Goal: Task Accomplishment & Management: Use online tool/utility

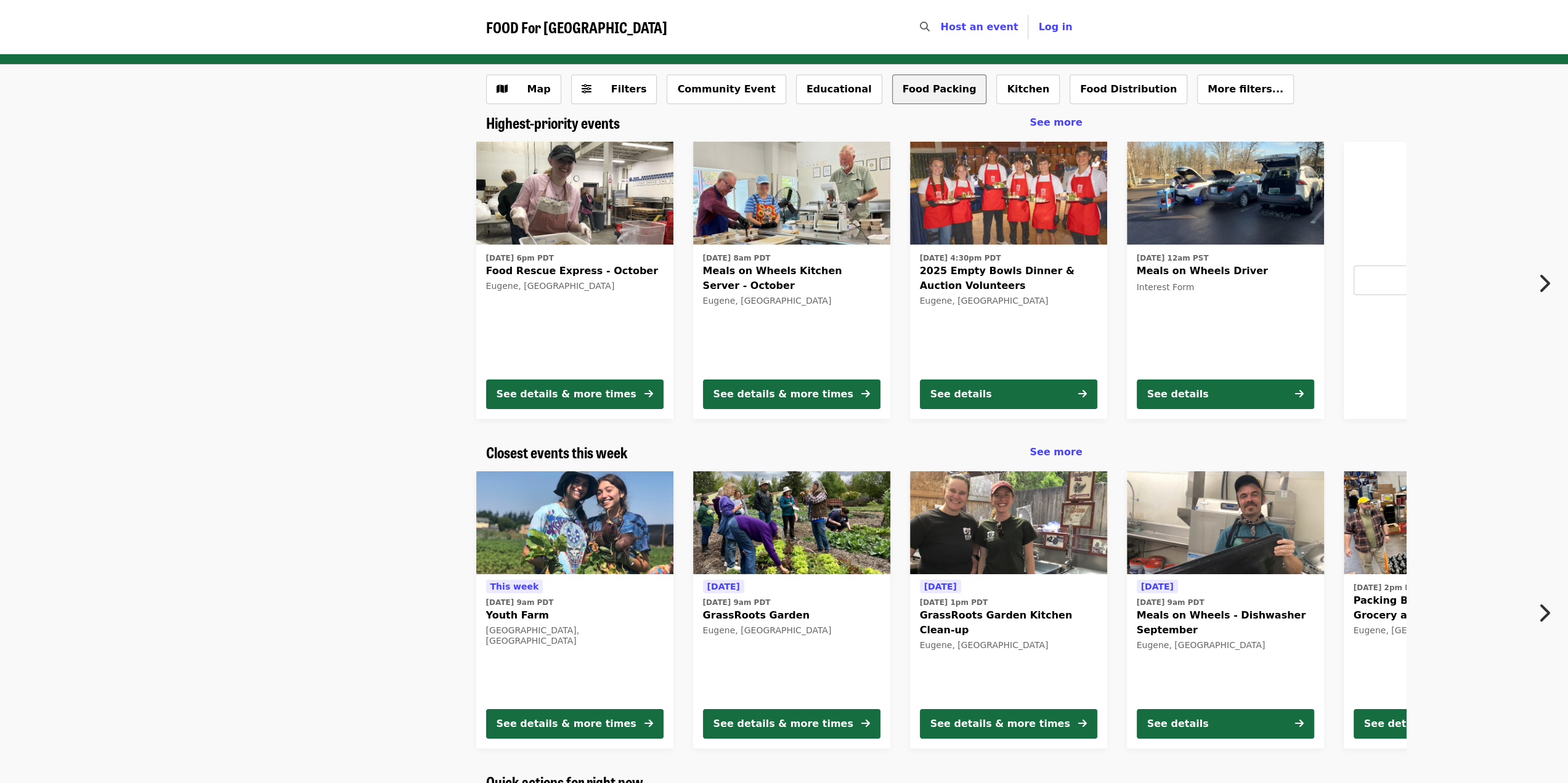
click at [893, 88] on button "Food Packing" at bounding box center [940, 90] width 95 height 30
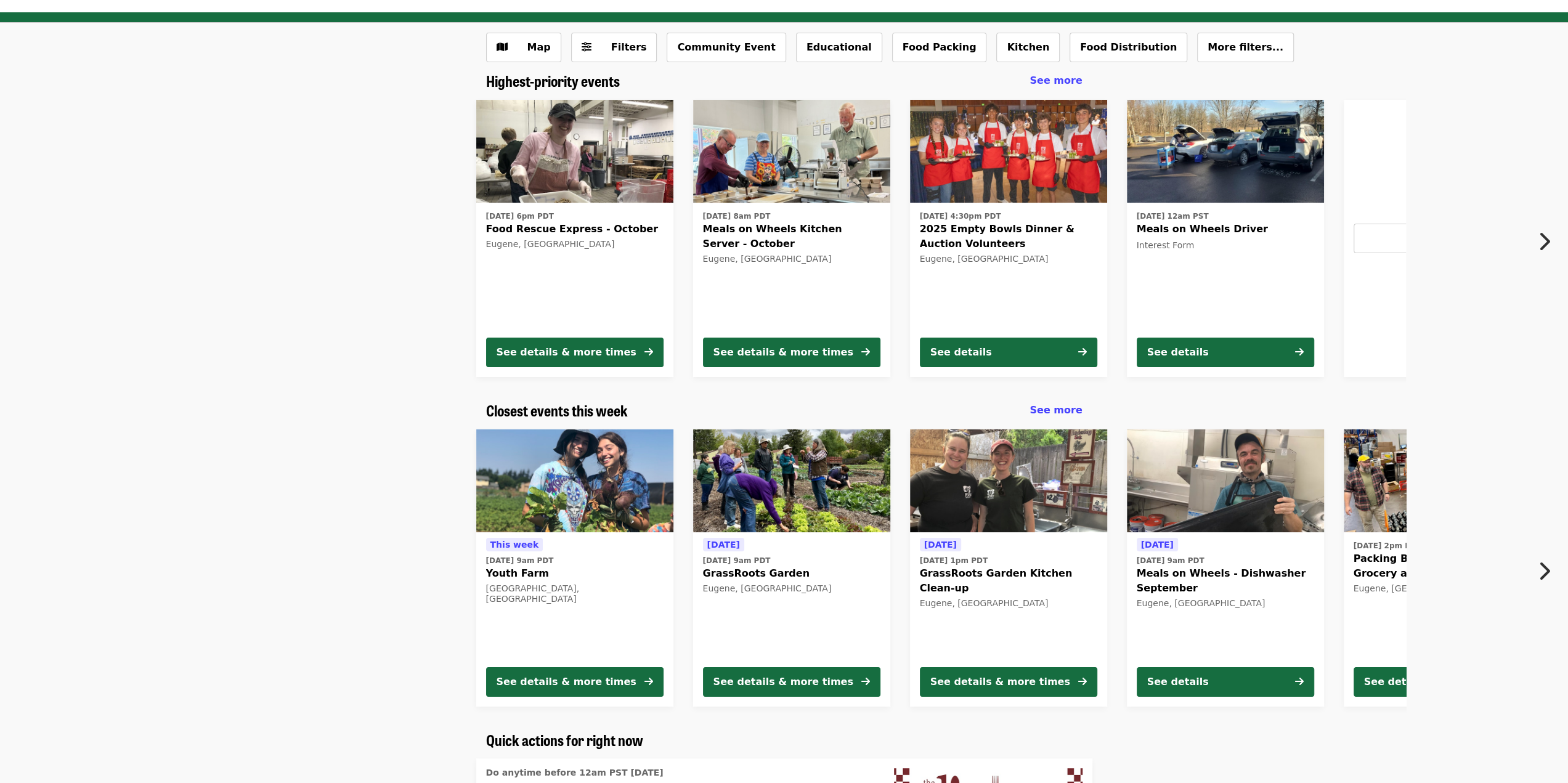
scroll to position [62, 0]
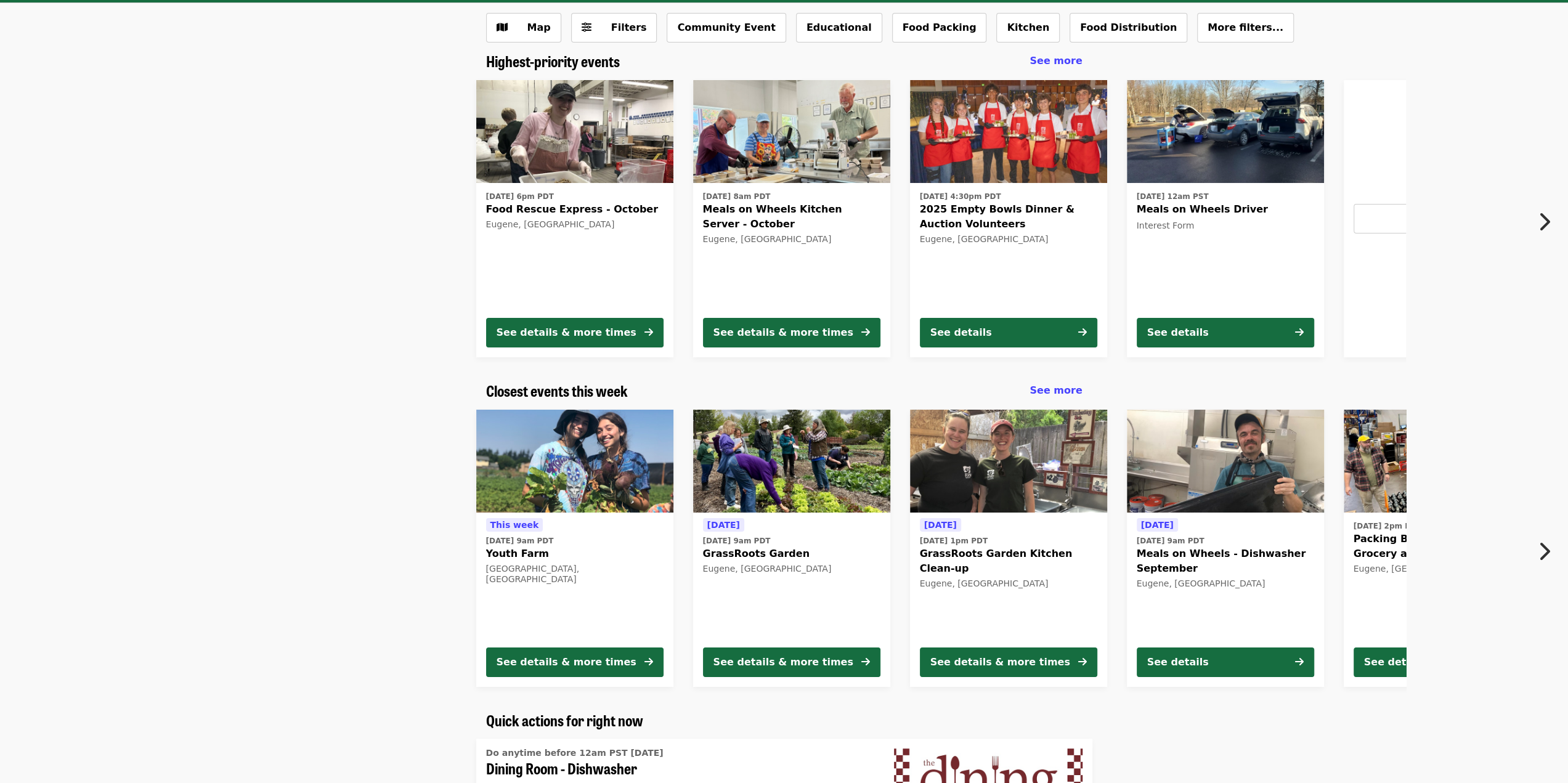
click at [1547, 224] on icon "chevron-right icon" at bounding box center [1544, 221] width 12 height 23
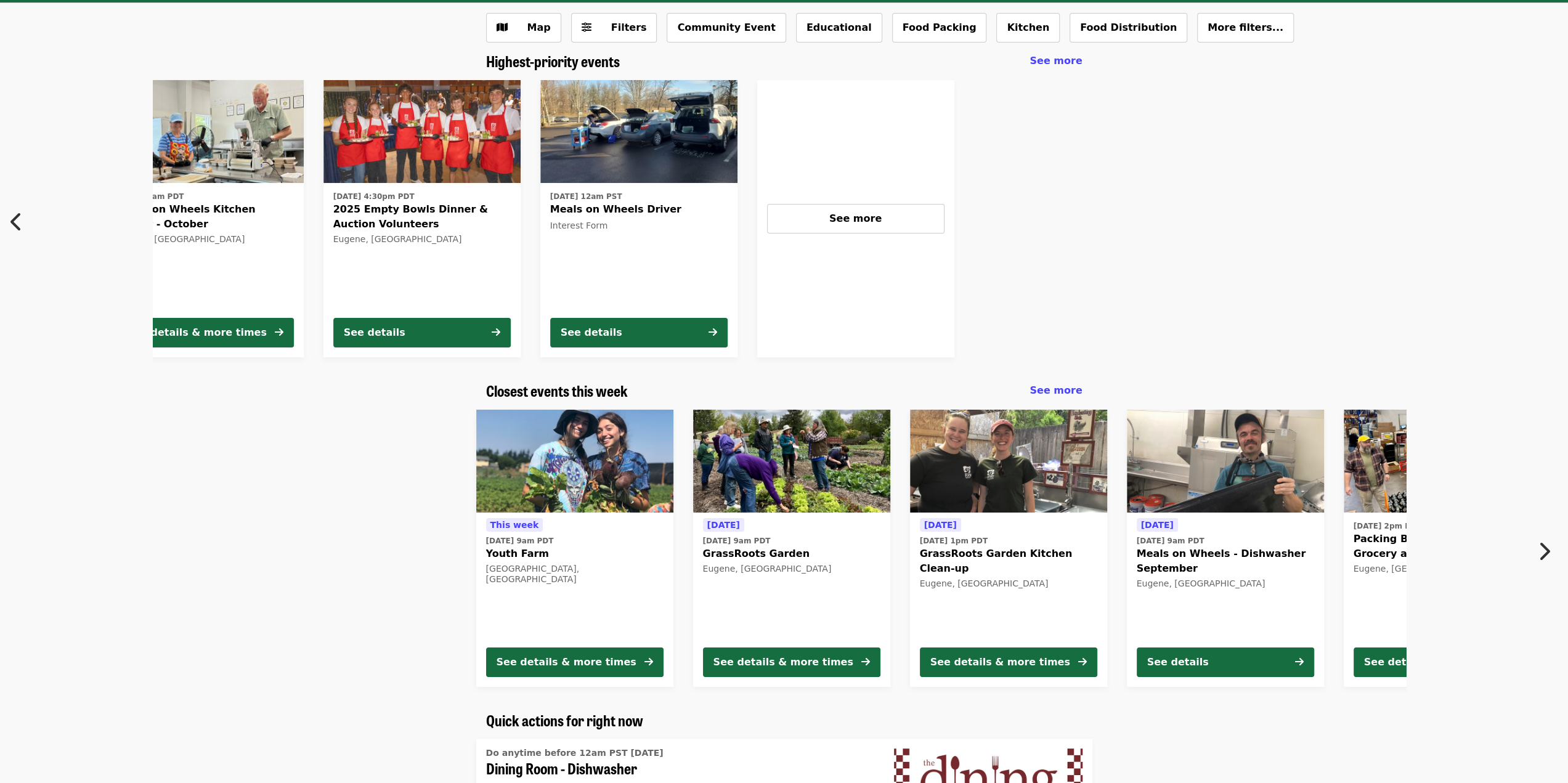
scroll to position [0, 616]
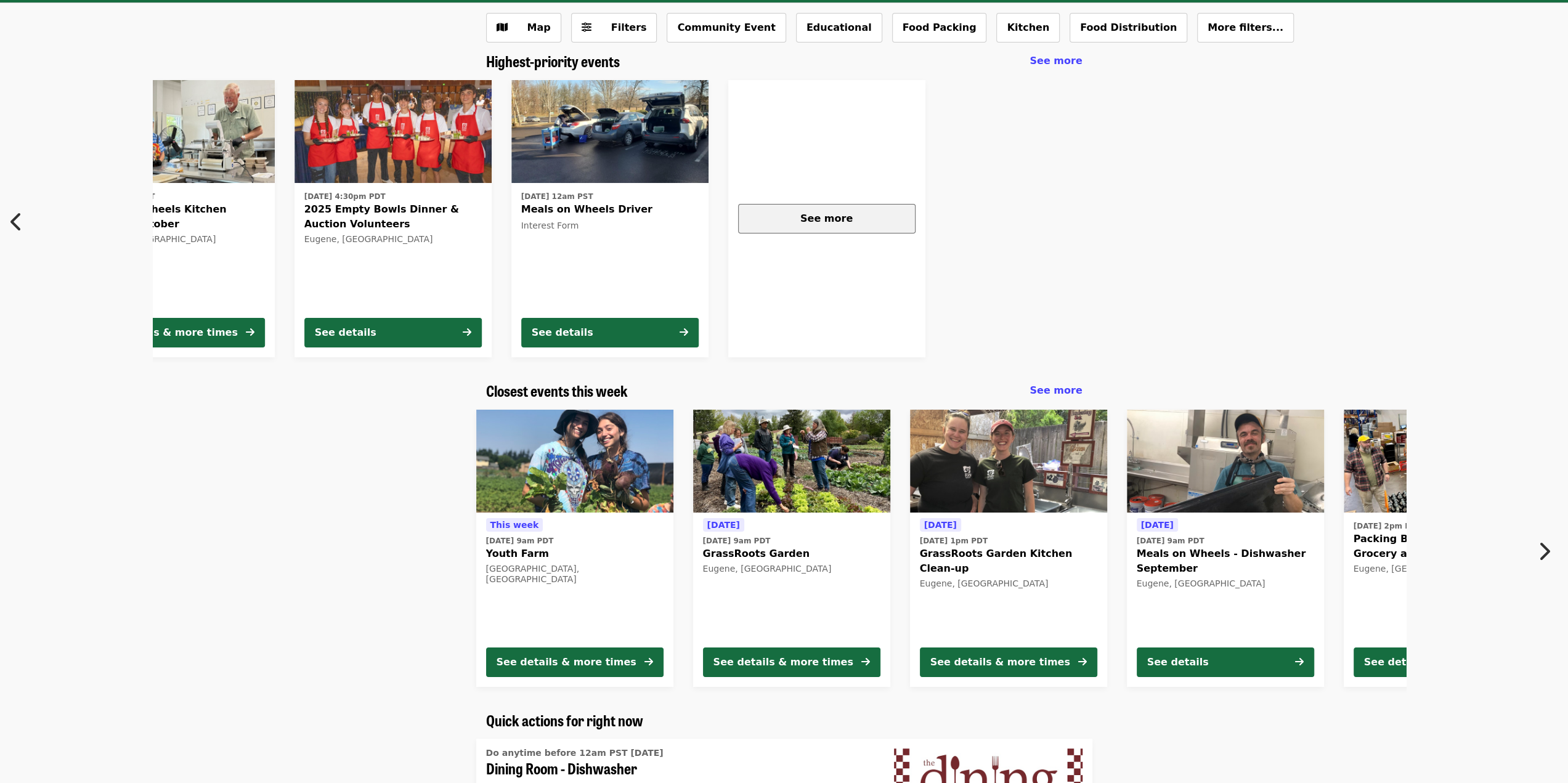
click at [863, 215] on div "See more" at bounding box center [827, 219] width 157 height 15
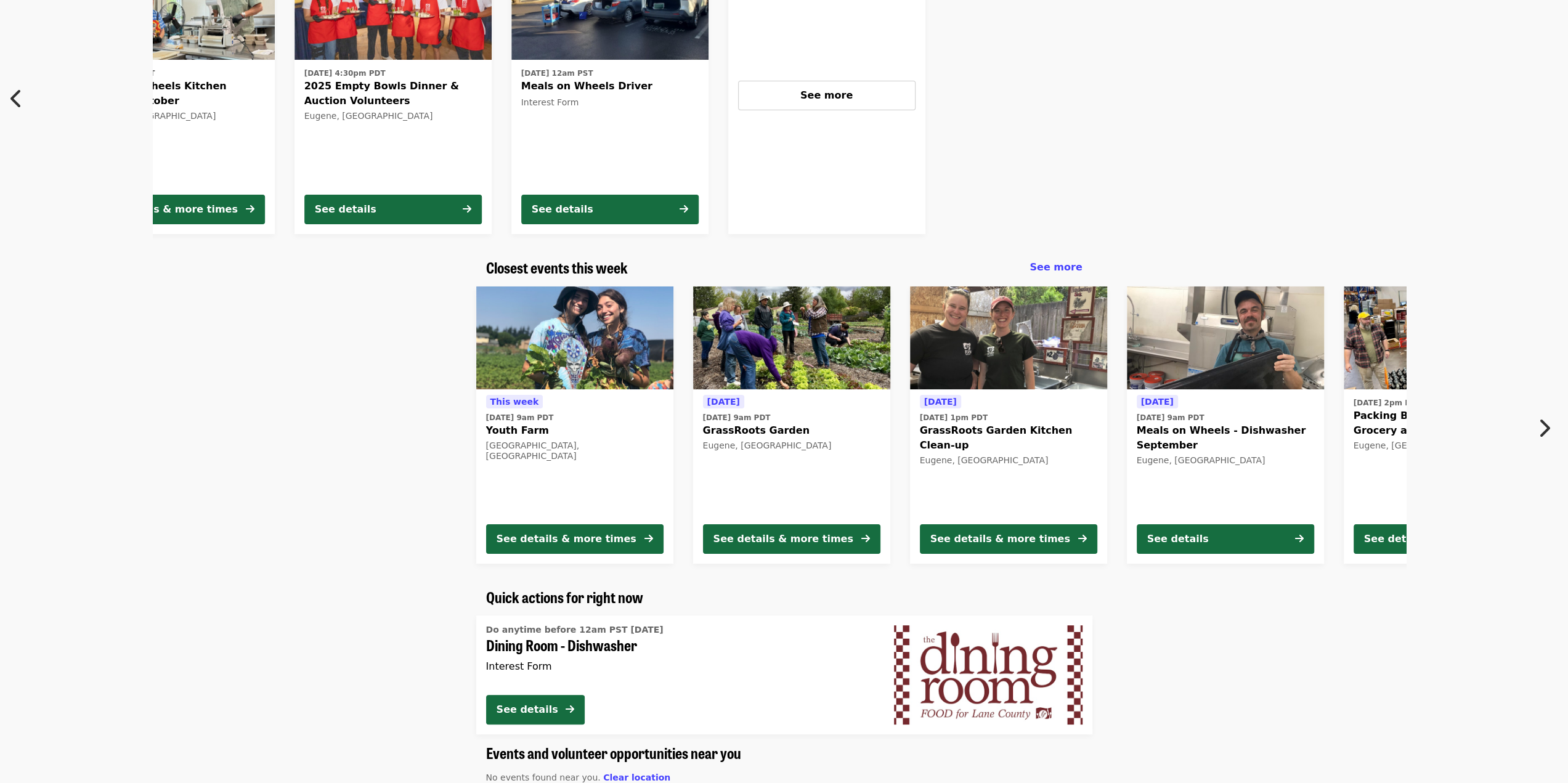
scroll to position [0, 0]
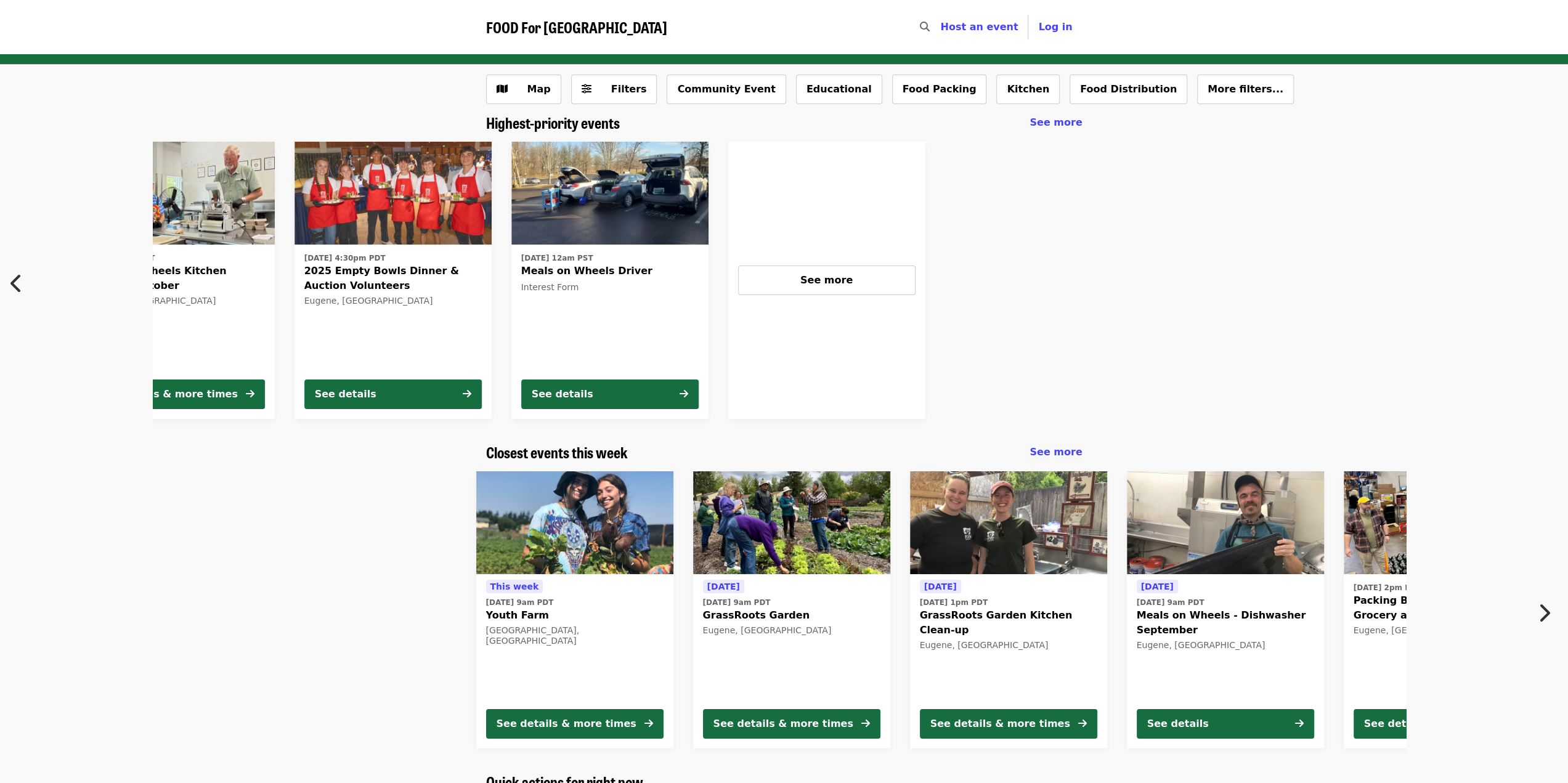
click at [1540, 613] on icon "chevron-right icon" at bounding box center [1544, 613] width 12 height 23
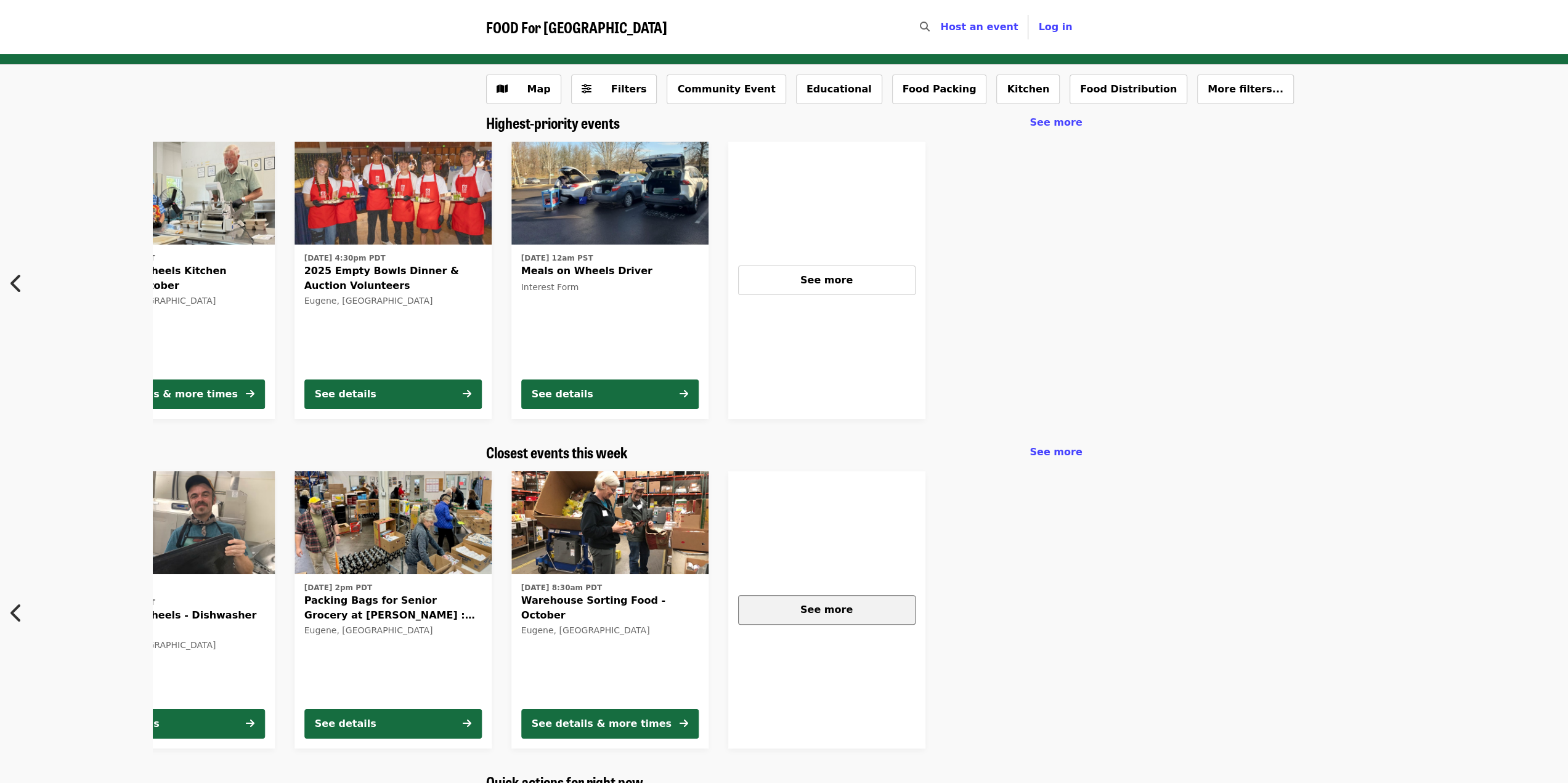
click at [834, 607] on span "See more" at bounding box center [827, 609] width 53 height 11
